Goal: Information Seeking & Learning: Check status

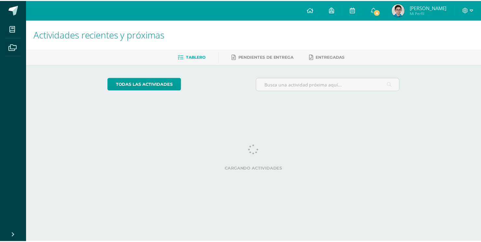
scroll to position [0, 2]
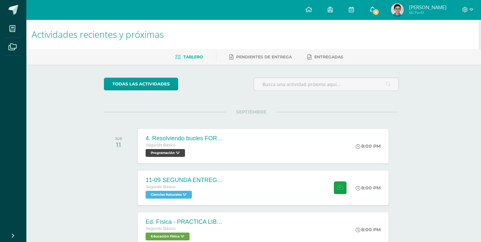
click at [362, 7] on link "4" at bounding box center [372, 10] width 21 height 20
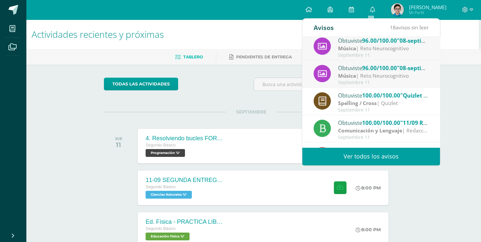
scroll to position [0, 0]
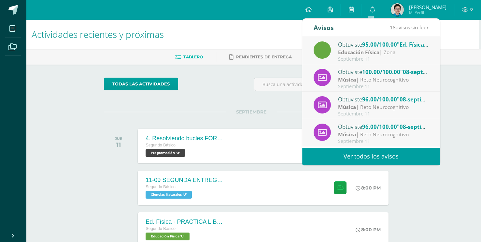
click at [249, 91] on div "todas las Actividades" at bounding box center [251, 87] width 300 height 19
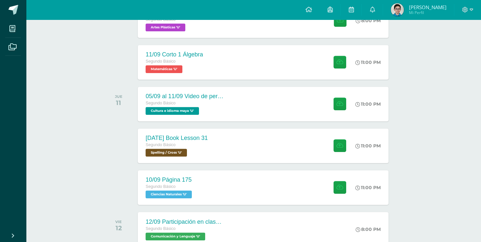
scroll to position [293, 2]
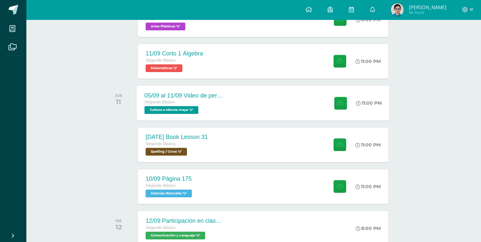
click at [313, 112] on div "05/09 al 11/09 Video de personaje destacado de Guatemala. Segundo Básico Cultur…" at bounding box center [263, 102] width 253 height 35
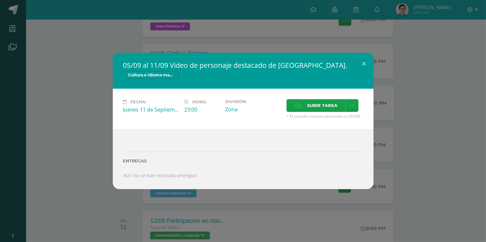
click at [485, 110] on div "05/09 al 11/09 Video de personaje destacado de Guatemala. Cultura e idioma maya…" at bounding box center [243, 121] width 486 height 242
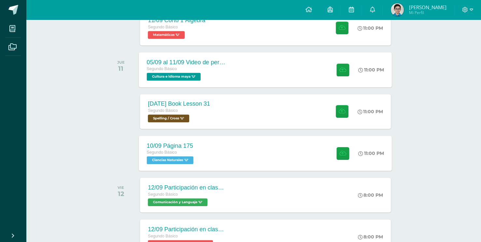
scroll to position [326, 0]
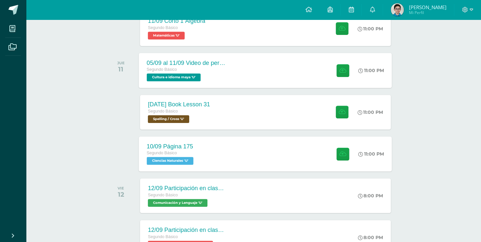
click at [381, 152] on div "11:00 PM" at bounding box center [372, 154] width 26 height 6
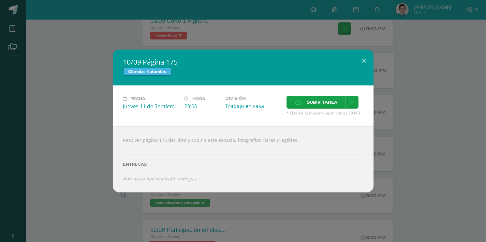
click at [414, 140] on div "10/09 Página 175 Ciencias Naturales Fecha: Jueves 11 de Septiembre Hora: 23:00 …" at bounding box center [243, 121] width 481 height 142
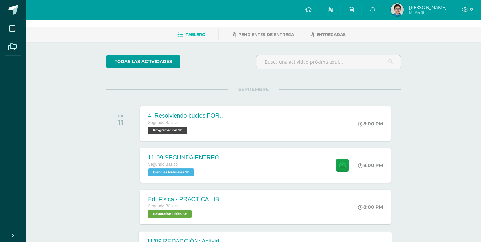
scroll to position [0, 0]
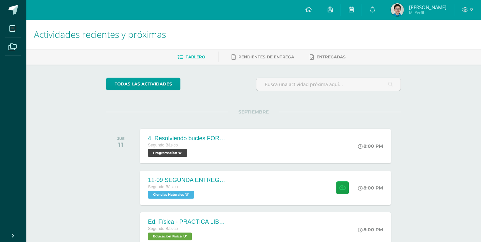
click at [401, 14] on img at bounding box center [397, 9] width 13 height 13
click at [397, 8] on img at bounding box center [397, 9] width 13 height 13
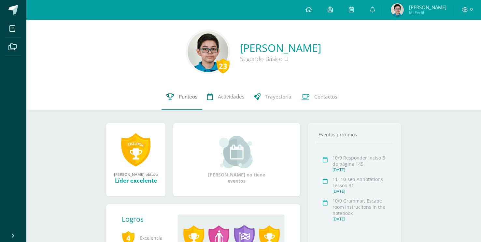
click at [177, 98] on link "Punteos" at bounding box center [182, 97] width 41 height 26
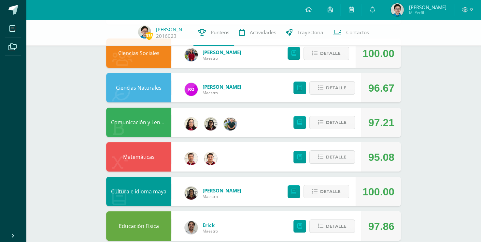
scroll to position [65, 0]
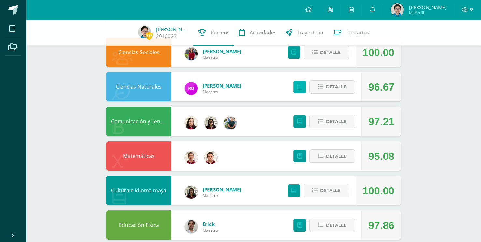
click at [301, 85] on icon at bounding box center [300, 87] width 5 height 6
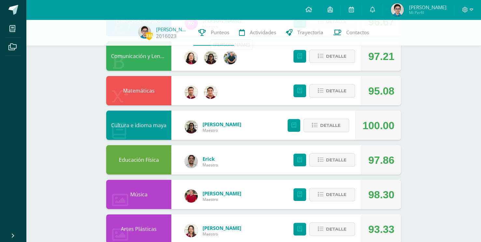
scroll to position [0, 0]
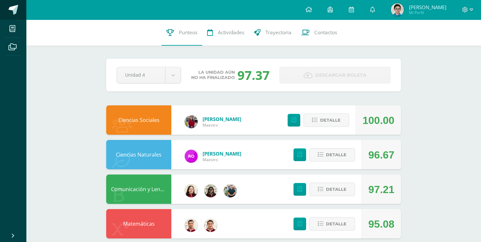
click at [10, 7] on span at bounding box center [13, 10] width 10 height 10
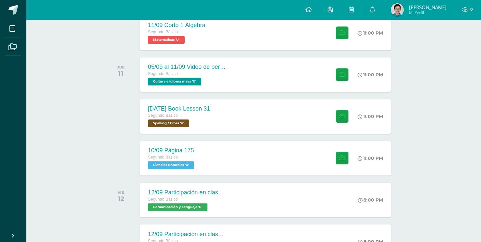
scroll to position [326, 0]
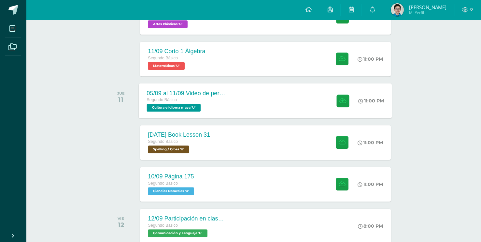
scroll to position [293, 0]
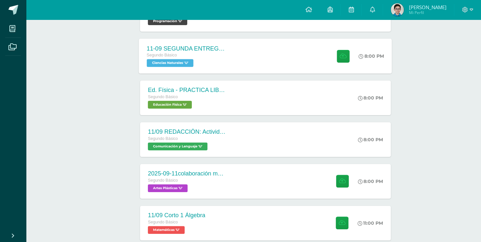
scroll to position [130, 0]
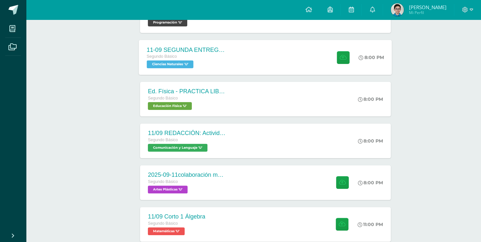
click at [204, 53] on div "11-09 SEGUNDA ENTREGA DE GUÍA" at bounding box center [186, 49] width 79 height 7
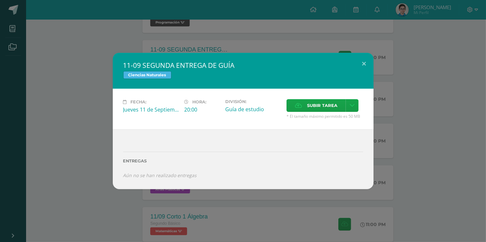
click at [80, 96] on div "11-09 SEGUNDA ENTREGA DE GUÍA Ciencias Naturales Fecha: [DATE] Hora: 20:00 Divi…" at bounding box center [243, 121] width 481 height 136
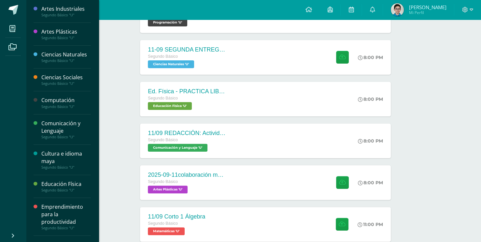
click at [66, 55] on div "Ciencias Naturales" at bounding box center [66, 54] width 50 height 7
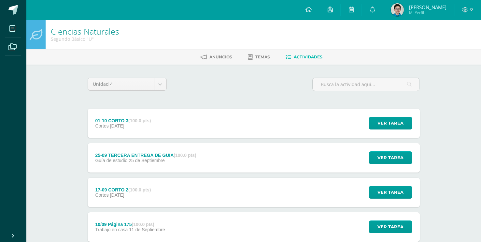
click at [440, 99] on div "Ciencias Naturales Segundo Básico "U" [GEOGRAPHIC_DATA] Temas Actividades Unida…" at bounding box center [253, 239] width 455 height 438
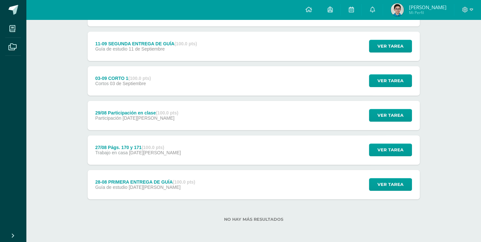
scroll to position [215, 0]
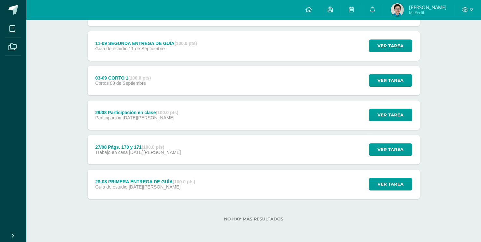
click at [293, 179] on div "28-08 PRIMERA ENTREGA DE GUÍA (100.0 pts) Guía de estudio 28 de Agosto Ver tare…" at bounding box center [254, 183] width 332 height 29
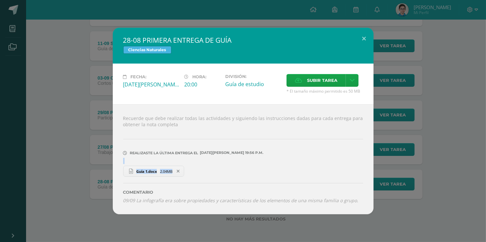
click at [391, 164] on div "28-08 PRIMERA ENTREGA DE GUÍA Ciencias Naturales Fecha: Jueves 28 de Agosto Hor…" at bounding box center [243, 121] width 481 height 186
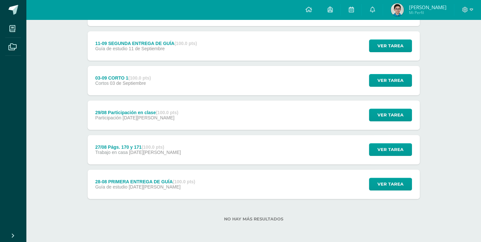
click at [271, 183] on div "28-08 PRIMERA ENTREGA DE GUÍA (100.0 pts) Guía de estudio 28 de Agosto Ver tare…" at bounding box center [254, 183] width 332 height 29
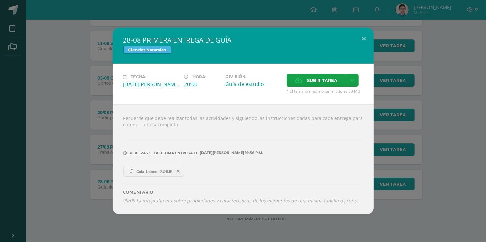
click at [33, 66] on div "28-08 PRIMERA ENTREGA DE GUÍA Ciencias Naturales Fecha: Jueves 28 de Agosto Hor…" at bounding box center [243, 121] width 481 height 186
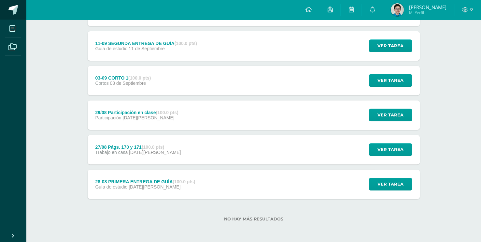
click at [16, 12] on span at bounding box center [13, 10] width 10 height 10
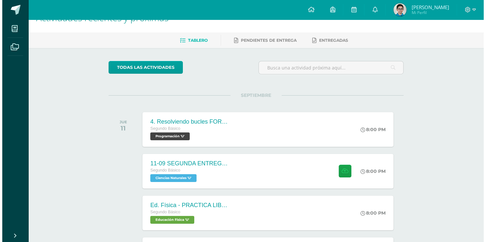
scroll to position [33, 0]
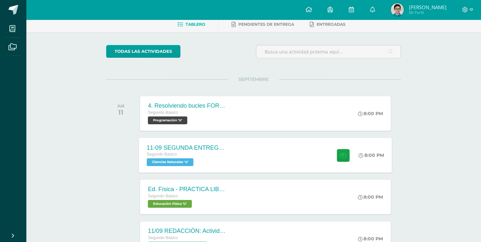
click at [221, 159] on div "Segundo Básico Ciencias Naturales 'U'" at bounding box center [186, 158] width 79 height 15
